Goal: Find specific page/section: Find specific page/section

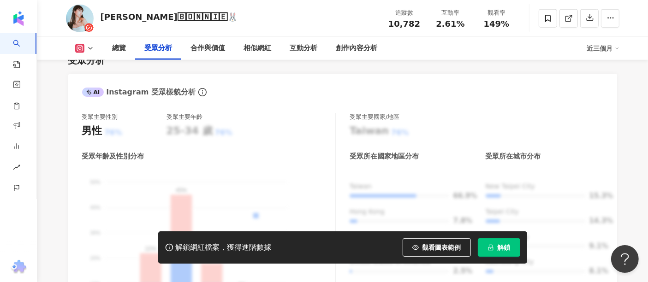
scroll to position [838, 0]
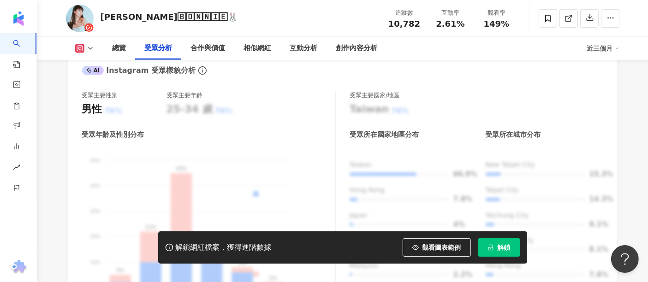
click at [73, 50] on button at bounding box center [84, 48] width 37 height 9
click at [96, 74] on li "Instagram" at bounding box center [99, 65] width 66 height 21
click at [103, 82] on div "受眾主要性別 男性 76% 受眾主要年齡 25-34 歲 76% 受眾年齡及性別分布 男性 女性 50% 50% 40% 40% 30% 30% 20% 20…" at bounding box center [342, 203] width 548 height 242
click at [87, 46] on icon at bounding box center [90, 48] width 7 height 7
click at [97, 67] on button "Instagram" at bounding box center [98, 65] width 55 height 13
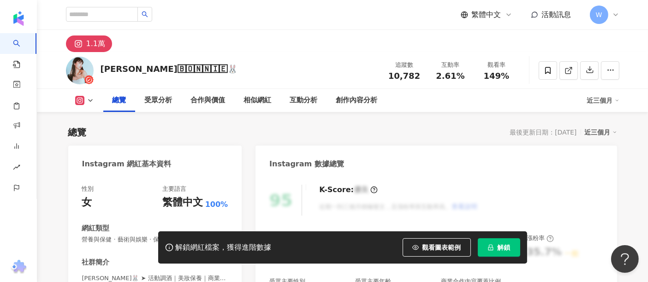
scroll to position [102, 0]
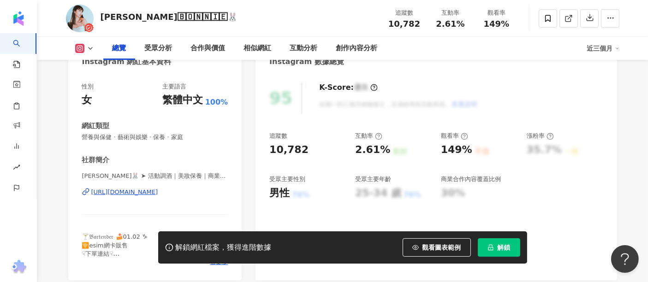
click at [150, 193] on div "[URL][DOMAIN_NAME]" at bounding box center [124, 192] width 67 height 8
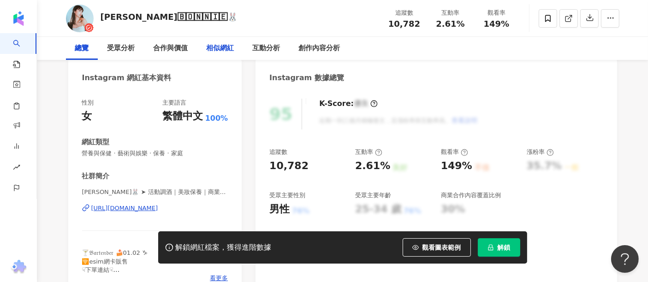
scroll to position [0, 0]
